Goal: Task Accomplishment & Management: Use online tool/utility

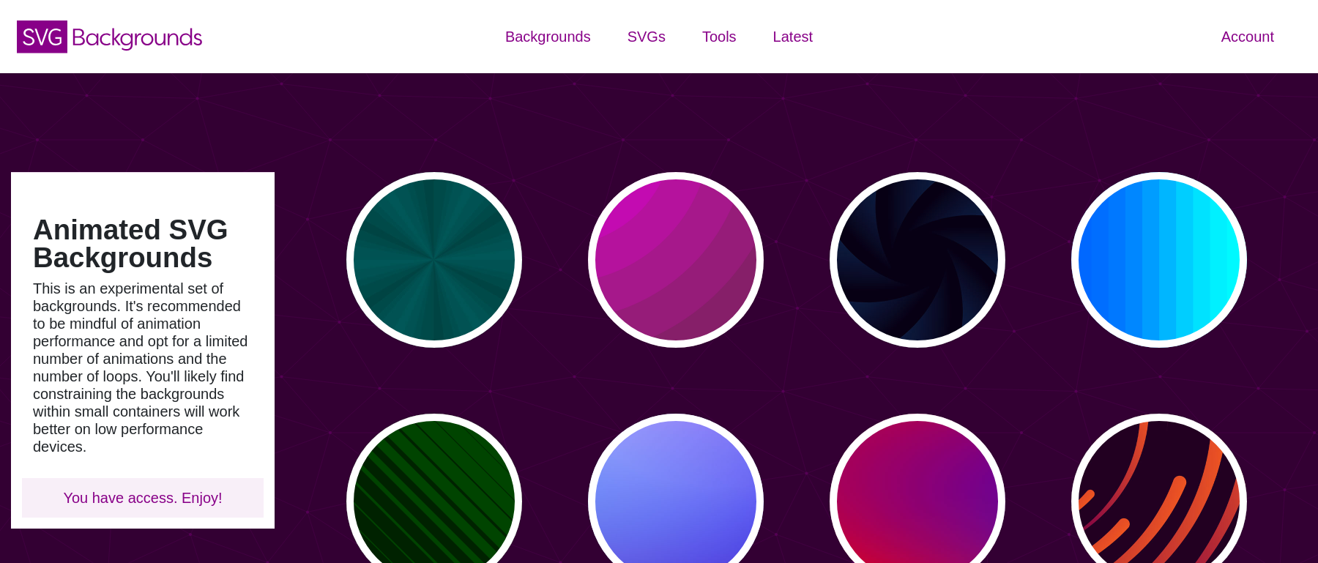
scroll to position [137, 0]
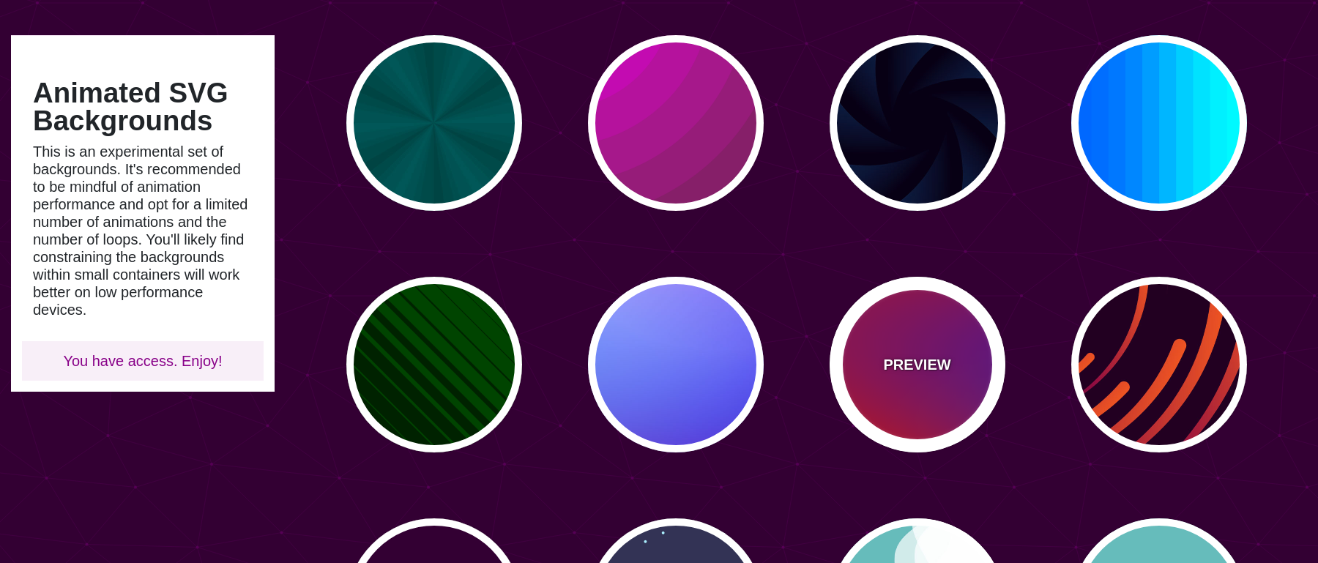
click at [884, 370] on div "PREVIEW" at bounding box center [918, 365] width 176 height 176
type input "#FF0000"
type input "#800080"
type input "#0000FF"
type input "#00EEBB"
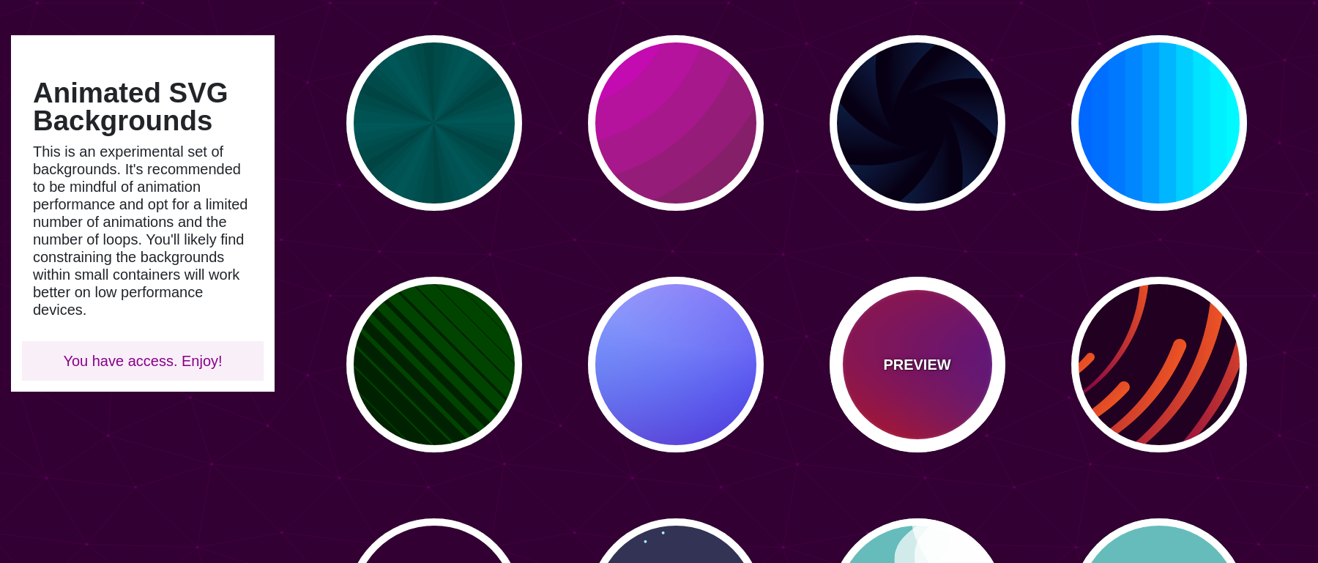
type input "#FFFF00"
type input "#FFA500"
type input "20"
type input "0"
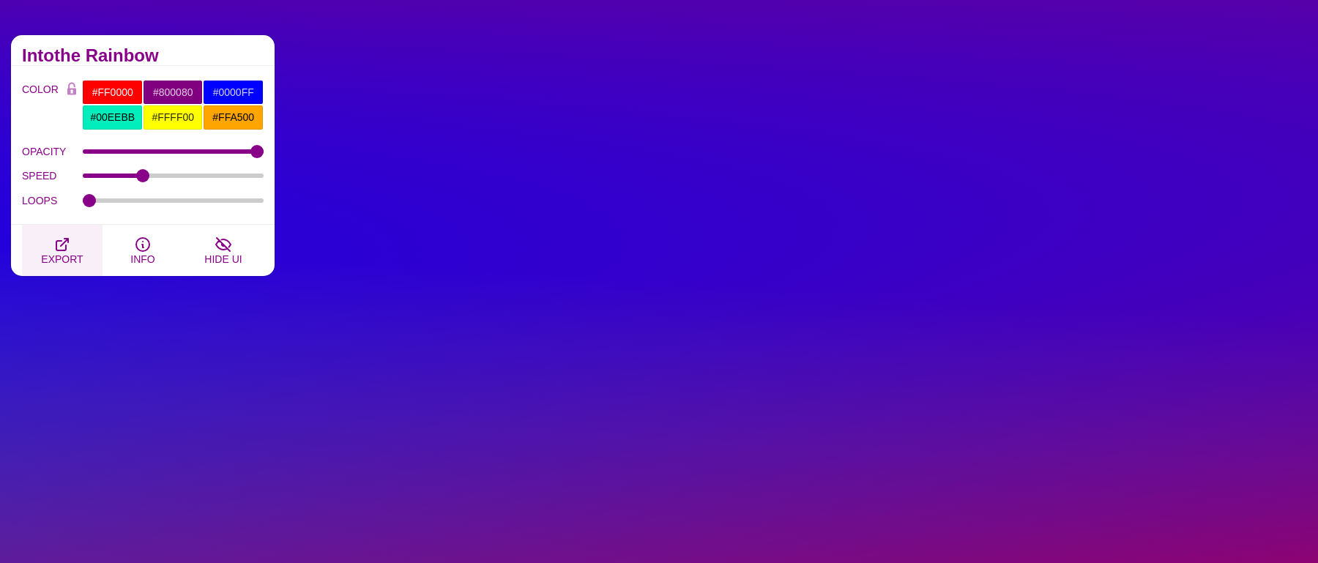
click at [58, 254] on span "EXPORT" at bounding box center [62, 259] width 42 height 12
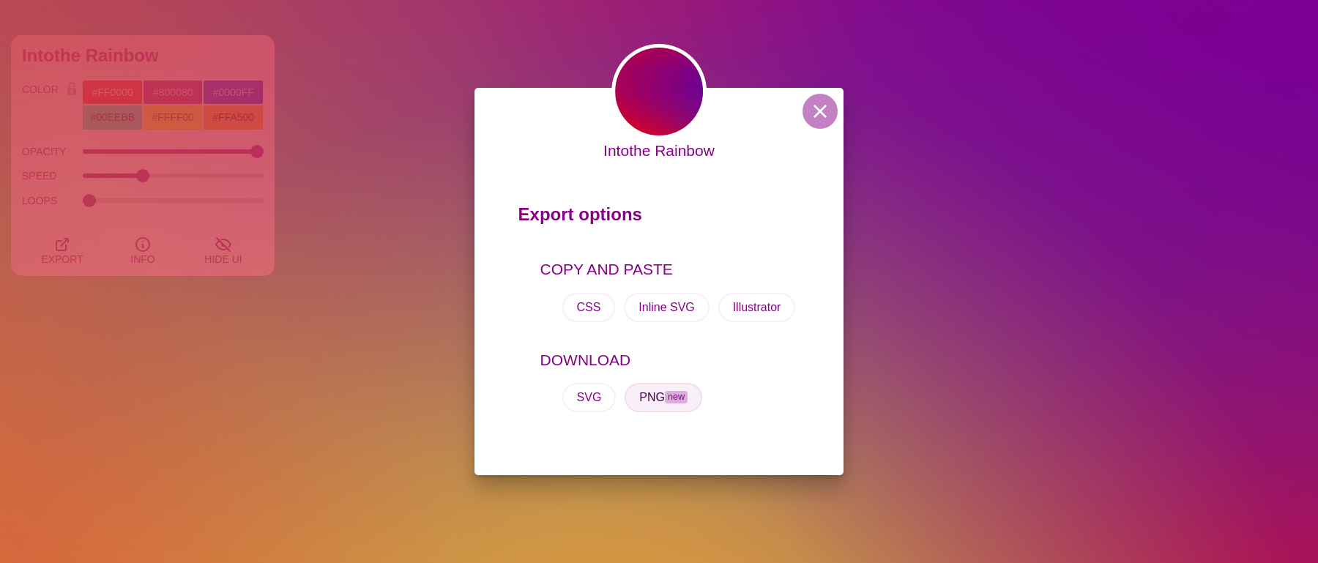
click at [660, 395] on button "PNG new" at bounding box center [664, 397] width 78 height 29
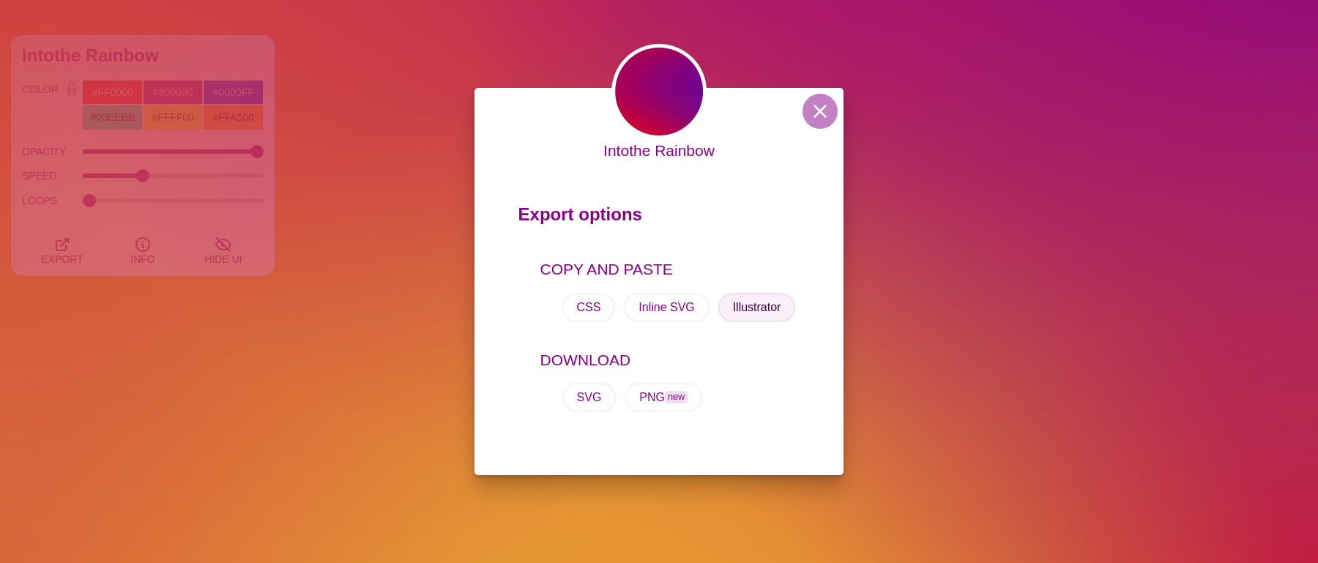
click at [756, 306] on button "Illustrator" at bounding box center [757, 307] width 78 height 29
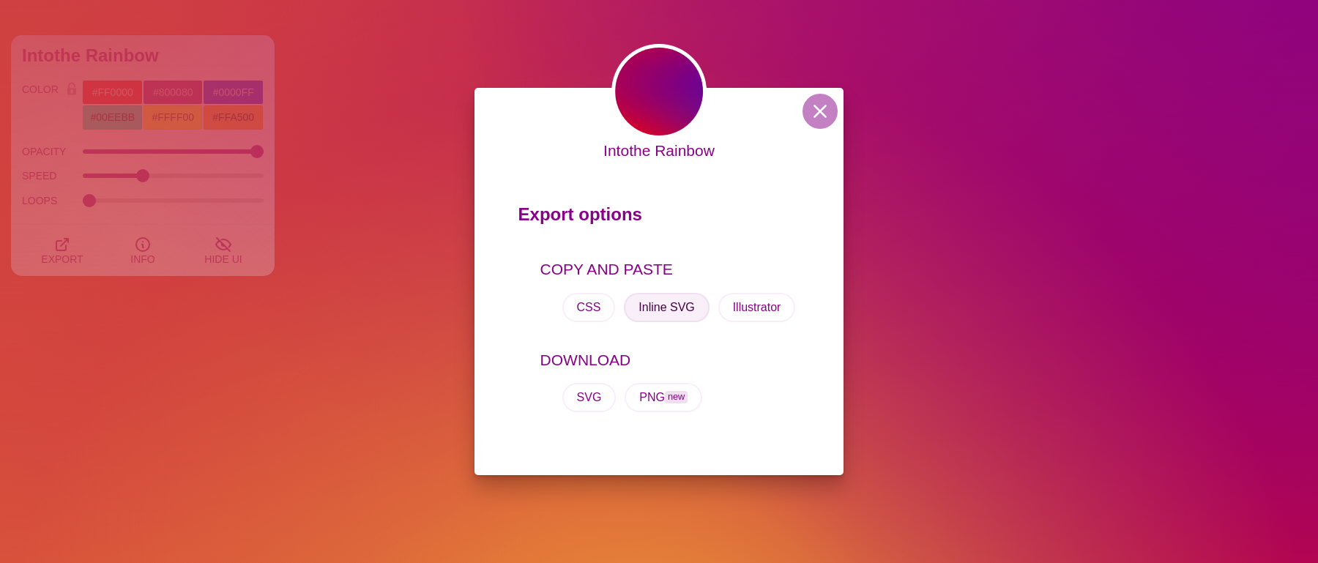
click at [690, 305] on button "Inline SVG" at bounding box center [666, 307] width 85 height 29
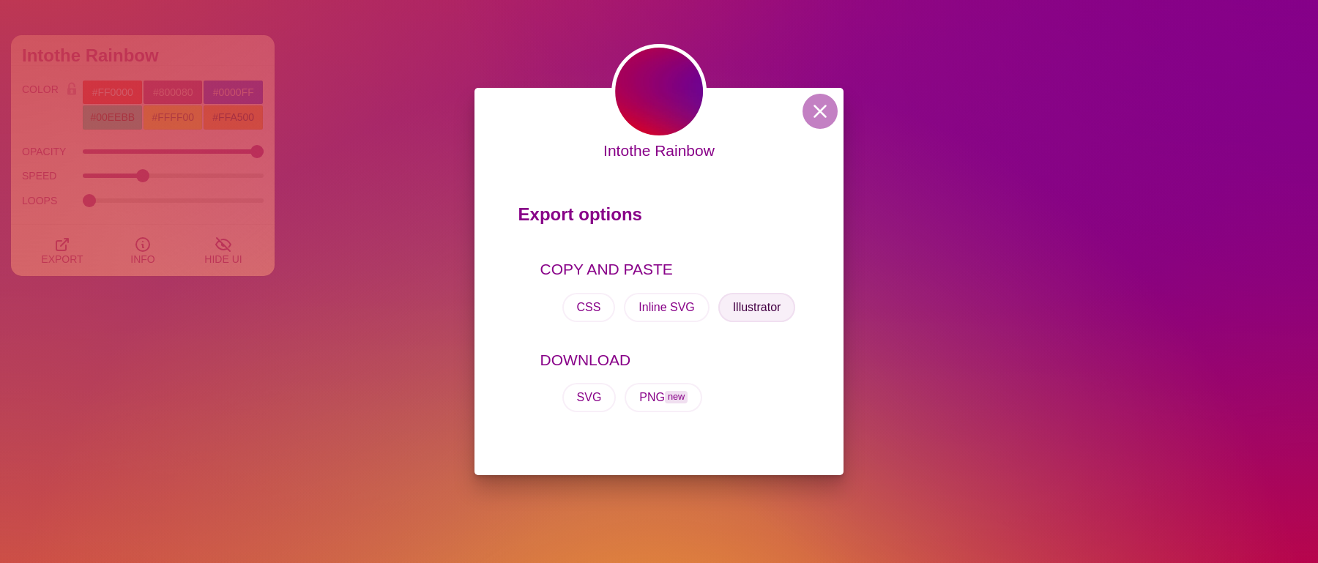
click at [762, 313] on button "Illustrator" at bounding box center [757, 307] width 78 height 29
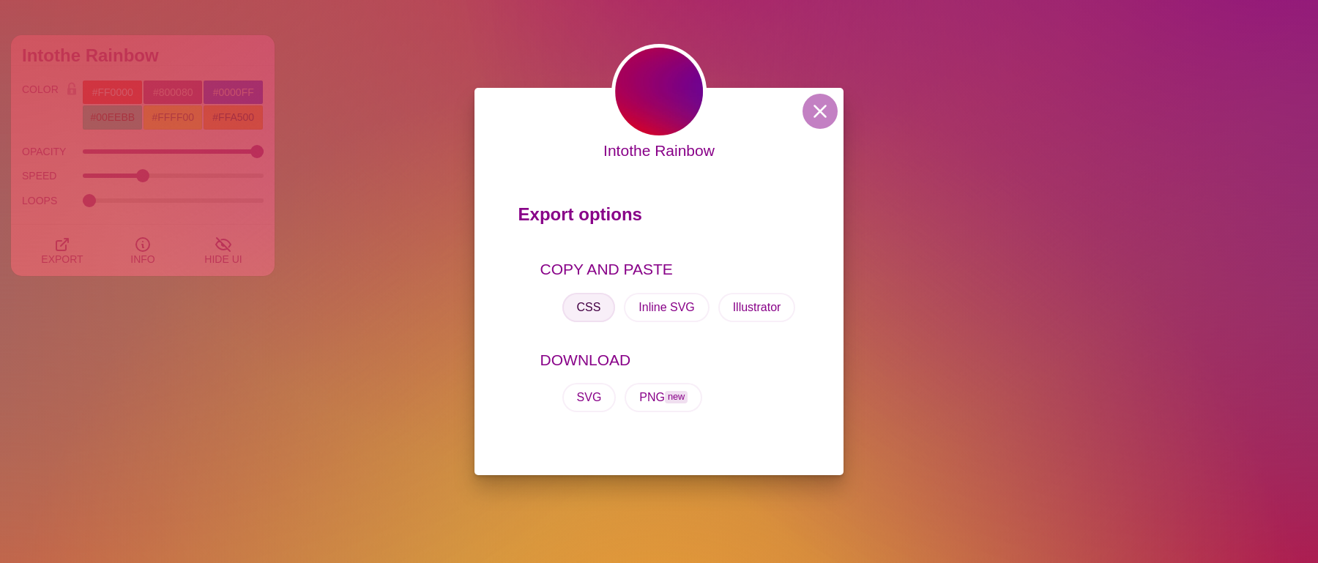
click at [589, 315] on button "CSS" at bounding box center [588, 307] width 53 height 29
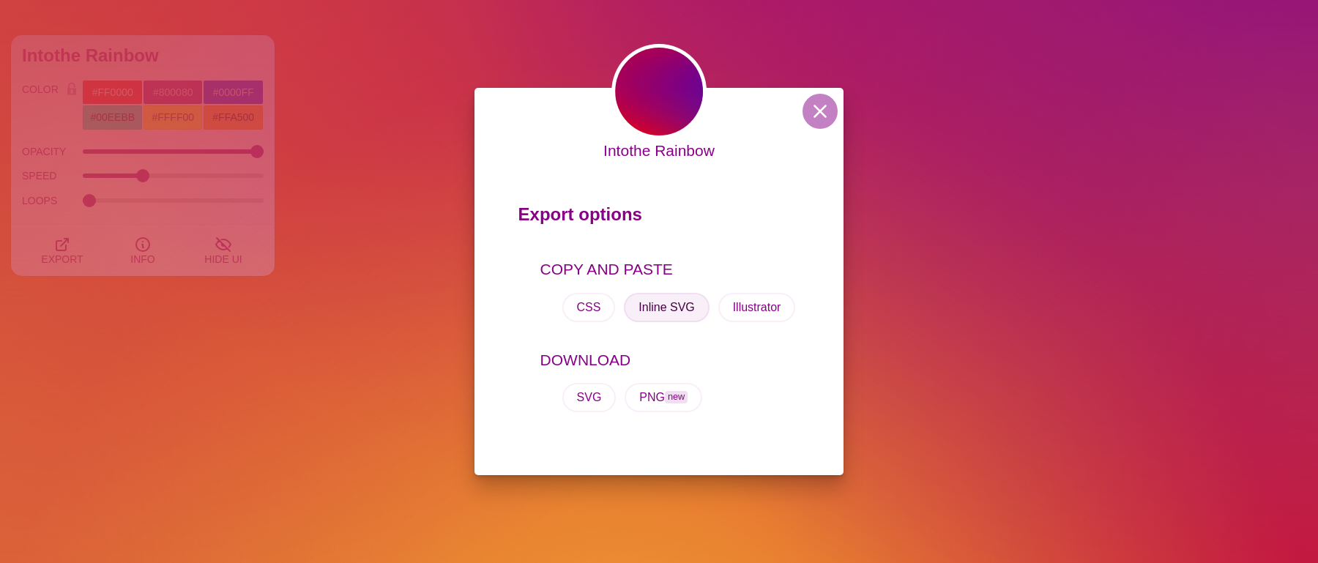
click at [663, 304] on button "Inline SVG" at bounding box center [666, 307] width 85 height 29
